Goal: Obtain resource: Download file/media

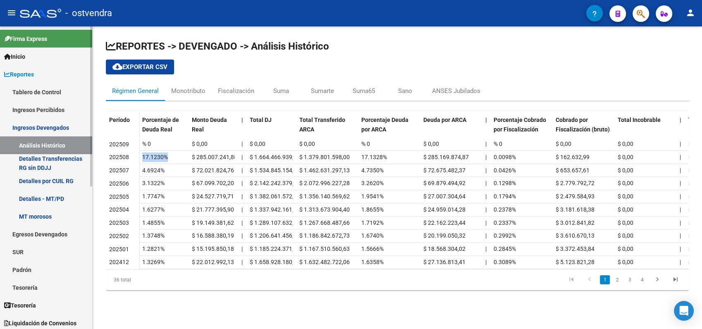
scroll to position [46, 0]
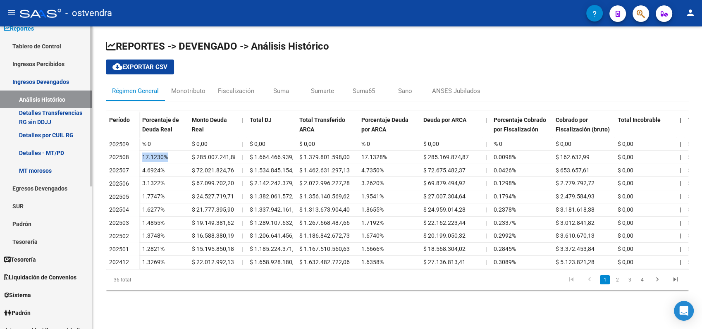
click at [42, 48] on link "Tablero de Control" at bounding box center [46, 46] width 92 height 18
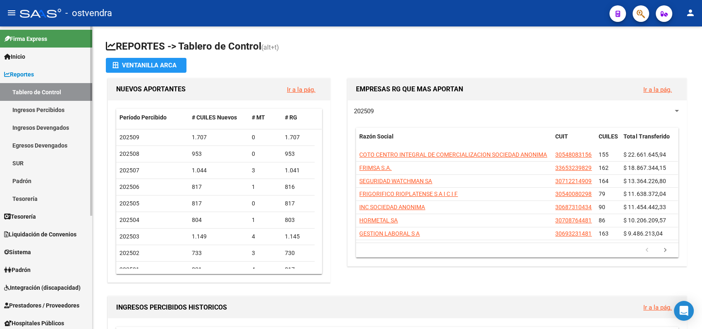
click at [35, 144] on link "Egresos Devengados" at bounding box center [46, 145] width 92 height 18
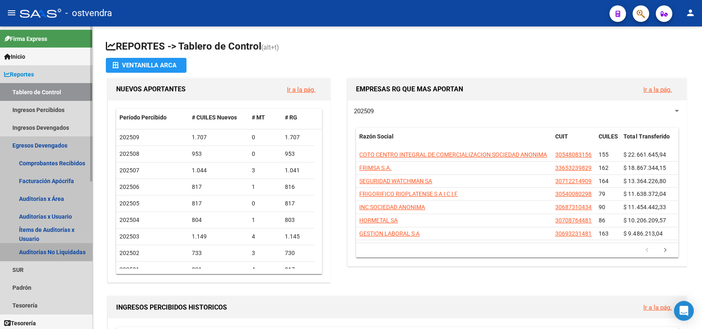
click at [45, 251] on link "Auditorías No Liquidadas" at bounding box center [46, 252] width 92 height 18
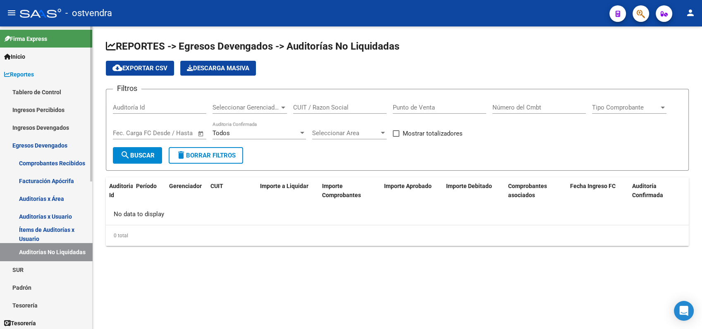
checkbox input "true"
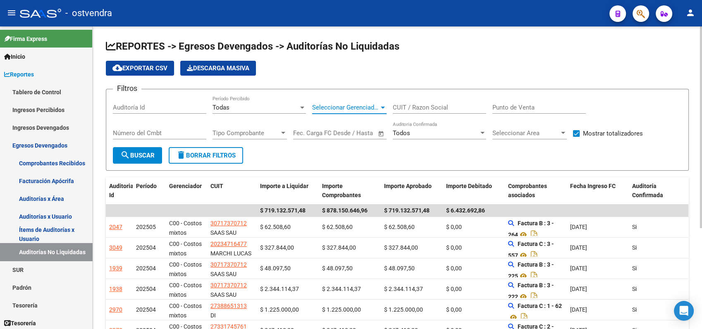
click at [347, 109] on span "Seleccionar Gerenciador" at bounding box center [345, 107] width 67 height 7
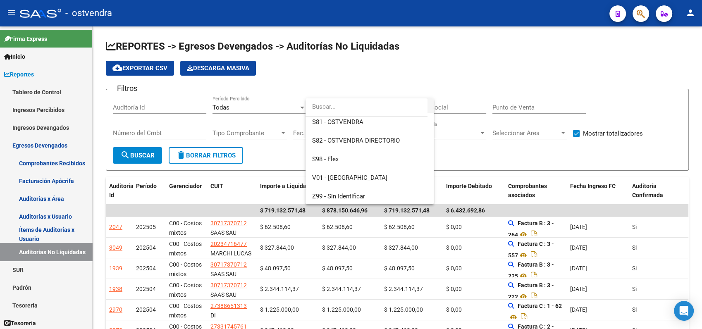
scroll to position [99, 0]
click at [335, 172] on span "V01 - [GEOGRAPHIC_DATA]" at bounding box center [369, 176] width 115 height 19
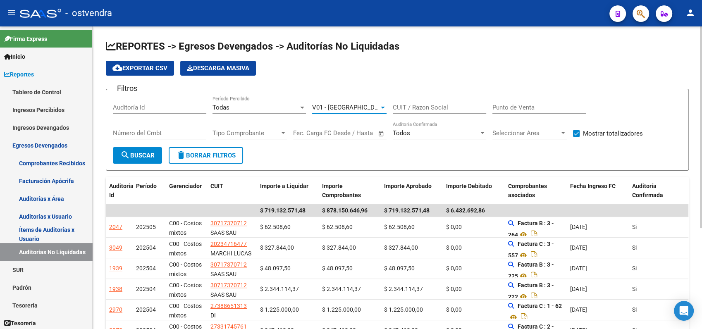
click at [413, 104] on input "CUIT / Razon Social" at bounding box center [439, 107] width 93 height 7
type input "tigre"
click at [129, 152] on mat-icon "search" at bounding box center [125, 155] width 10 height 10
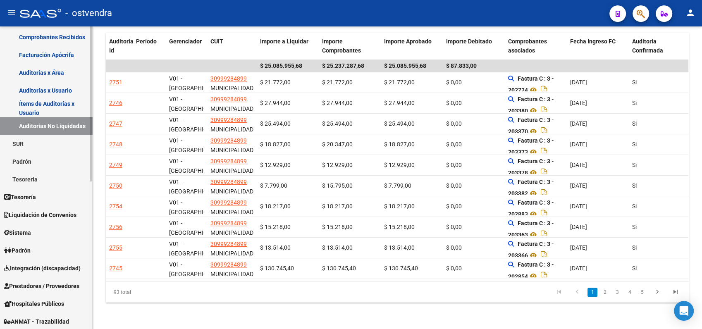
scroll to position [184, 0]
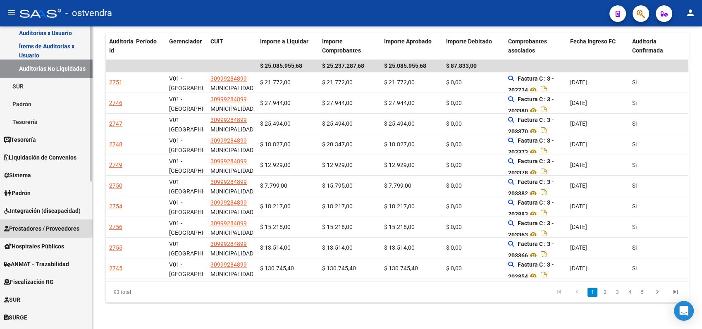
click at [29, 227] on span "Prestadores / Proveedores" at bounding box center [41, 228] width 75 height 9
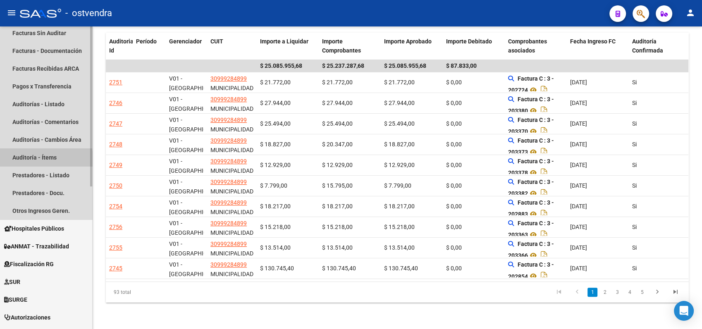
click at [26, 159] on link "Auditoría - Ítems" at bounding box center [46, 157] width 92 height 18
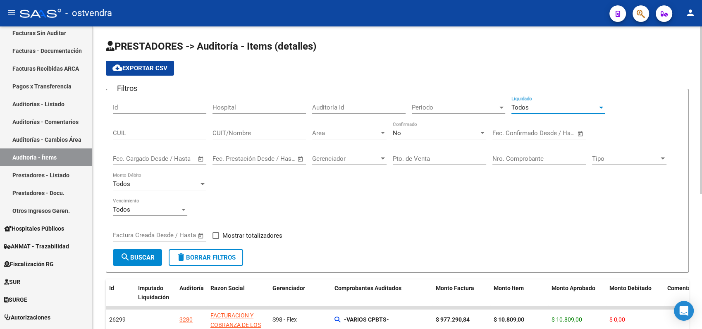
click at [560, 108] on div "Todos" at bounding box center [555, 107] width 86 height 7
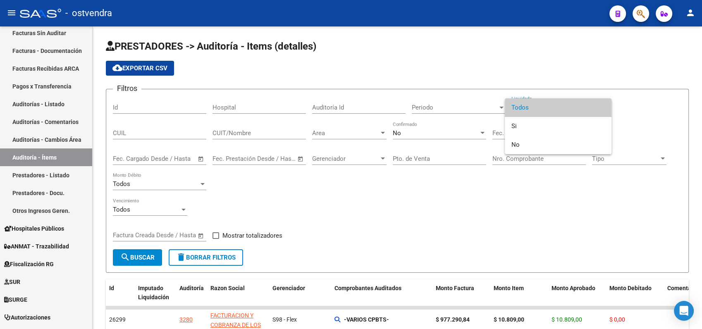
click at [390, 103] on div at bounding box center [351, 164] width 702 height 329
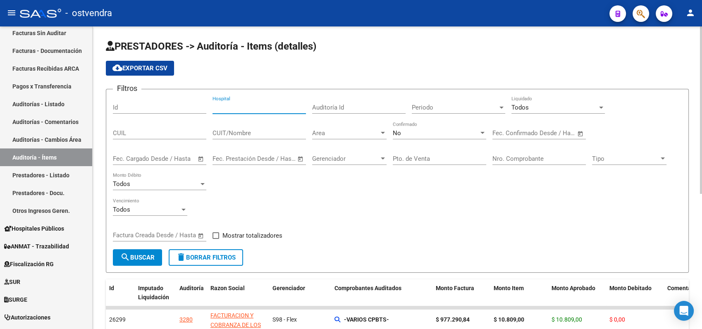
click at [245, 105] on input "Hospital" at bounding box center [259, 107] width 93 height 7
click at [141, 258] on span "search Buscar" at bounding box center [137, 257] width 34 height 7
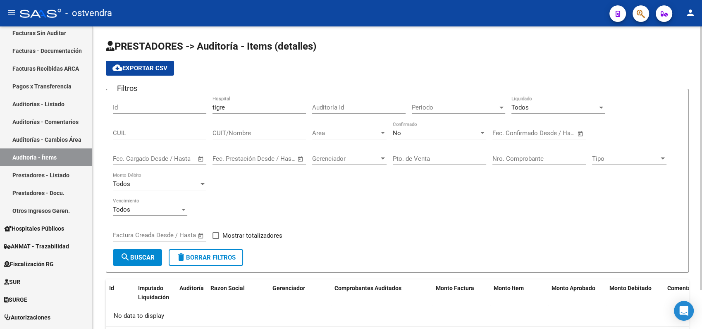
scroll to position [45, 0]
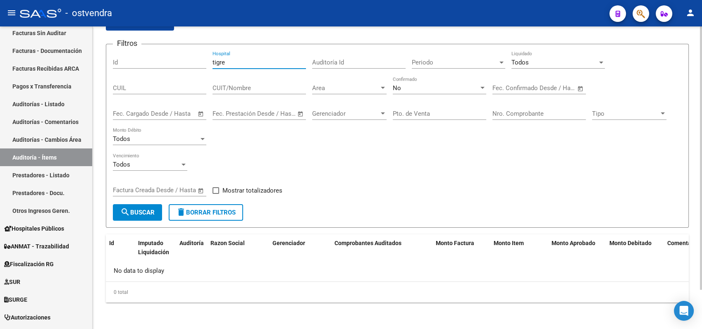
click at [231, 64] on input "tigre" at bounding box center [259, 62] width 93 height 7
type input "t"
click at [259, 96] on div "CUIT/Nombre" at bounding box center [259, 90] width 93 height 26
click at [259, 86] on input "CUIT/Nombre" at bounding box center [259, 87] width 93 height 7
type input "tigre"
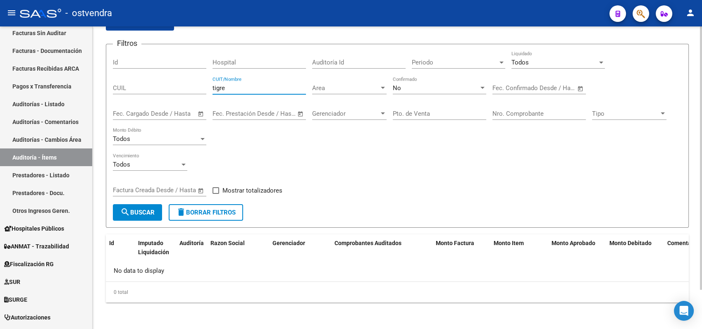
click at [146, 214] on span "search Buscar" at bounding box center [137, 212] width 34 height 7
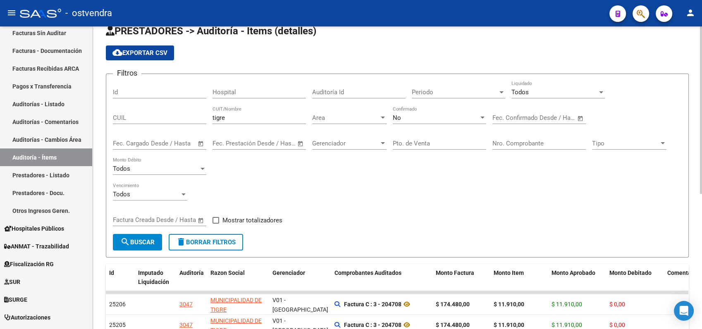
scroll to position [15, 0]
click at [223, 218] on span "Mostrar totalizadores" at bounding box center [253, 221] width 60 height 10
click at [216, 224] on input "Mostrar totalizadores" at bounding box center [215, 224] width 0 height 0
checkbox input "true"
click at [155, 242] on span "search Buscar" at bounding box center [137, 242] width 34 height 7
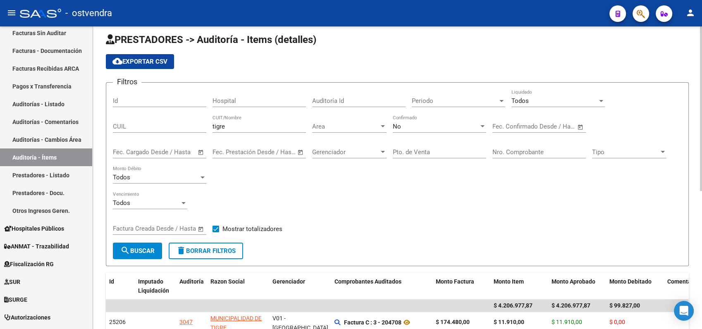
scroll to position [0, 0]
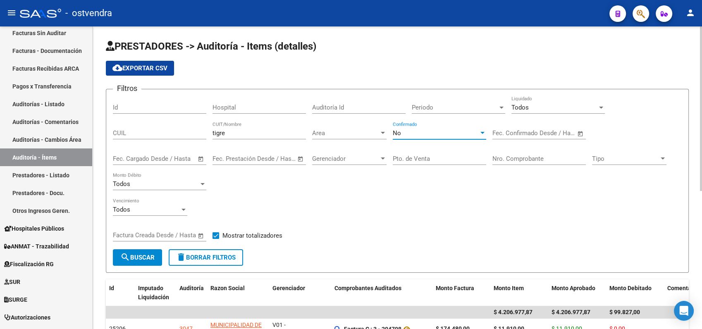
click at [404, 130] on div "No" at bounding box center [436, 132] width 86 height 7
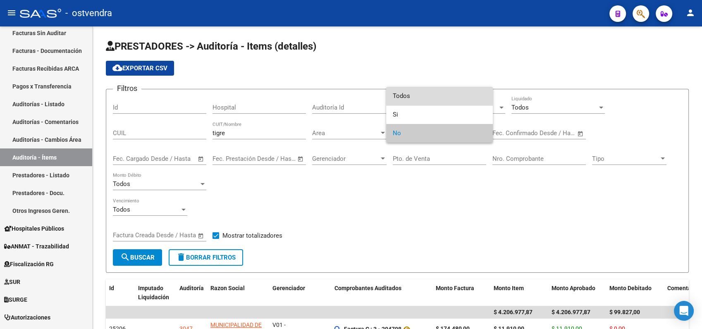
click at [401, 96] on span "Todos" at bounding box center [439, 96] width 93 height 19
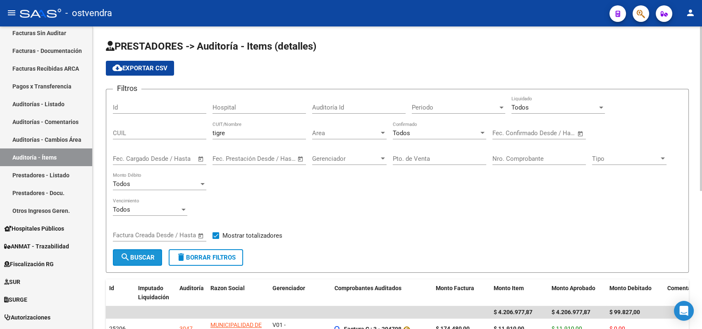
click at [136, 254] on button "search Buscar" at bounding box center [137, 257] width 49 height 17
click at [381, 154] on div "Gerenciador Gerenciador" at bounding box center [349, 156] width 74 height 18
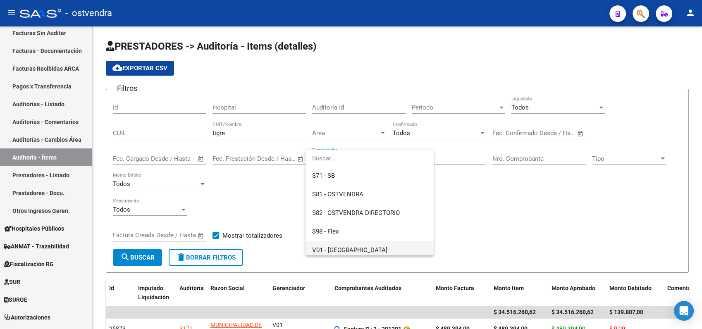
scroll to position [92, 0]
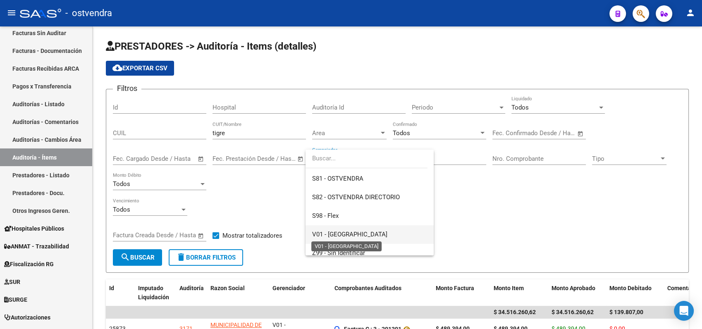
click at [345, 232] on span "V01 - [GEOGRAPHIC_DATA]" at bounding box center [349, 234] width 75 height 7
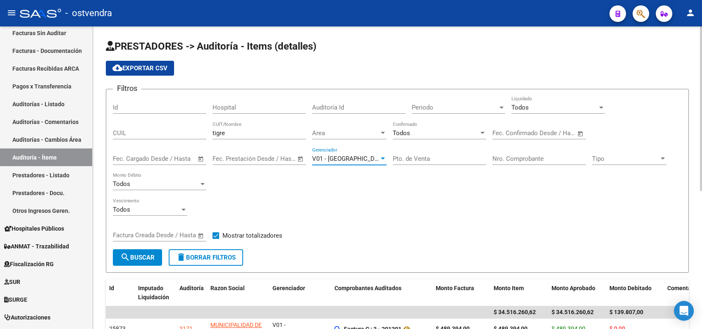
click at [144, 258] on span "search Buscar" at bounding box center [137, 257] width 34 height 7
click at [155, 67] on span "cloud_download Exportar CSV" at bounding box center [140, 68] width 55 height 7
